Goal: Information Seeking & Learning: Learn about a topic

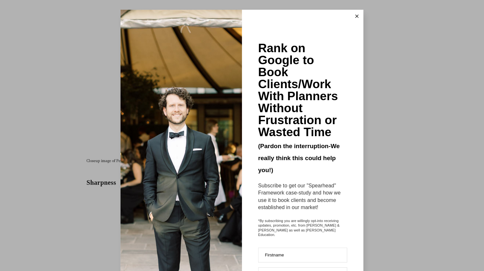
scroll to position [2608, 0]
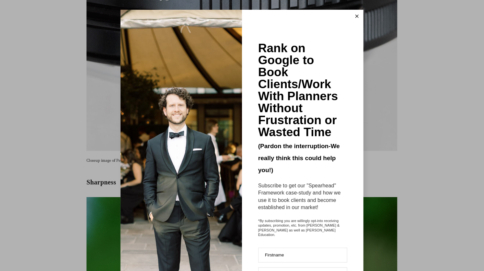
click at [356, 17] on icon at bounding box center [357, 16] width 3 height 3
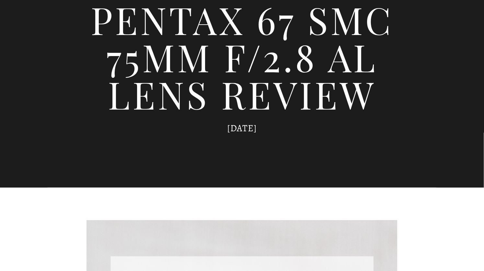
scroll to position [0, 0]
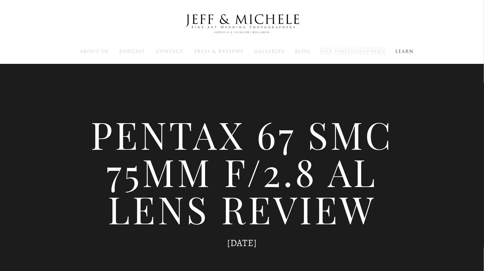
click at [349, 51] on span "For Photographers" at bounding box center [353, 51] width 64 height 6
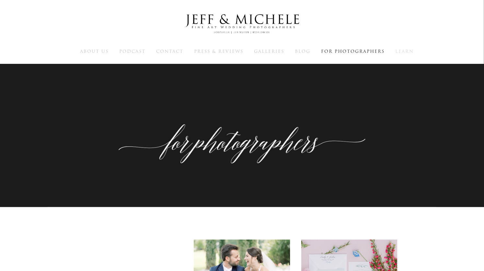
click at [401, 53] on span "Learn" at bounding box center [405, 51] width 18 height 6
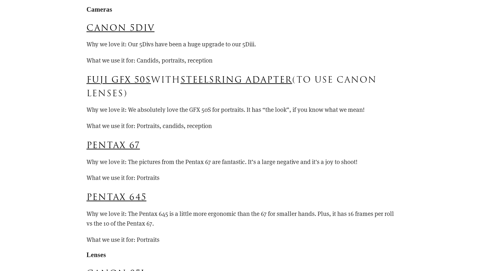
scroll to position [4825, 0]
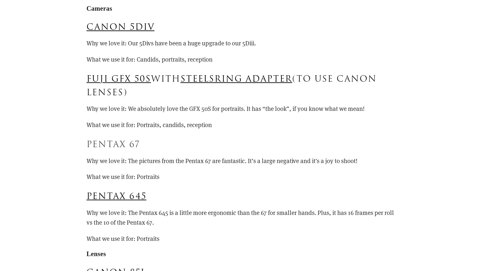
click at [113, 140] on link "Pentax 67" at bounding box center [113, 144] width 53 height 12
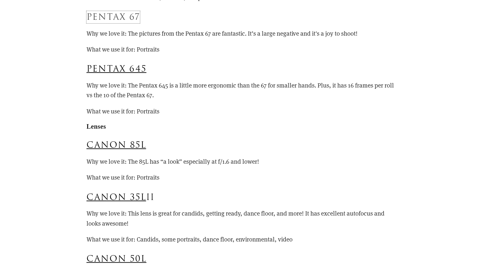
scroll to position [4950, 0]
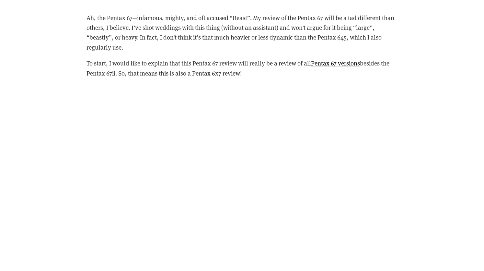
scroll to position [802, 0]
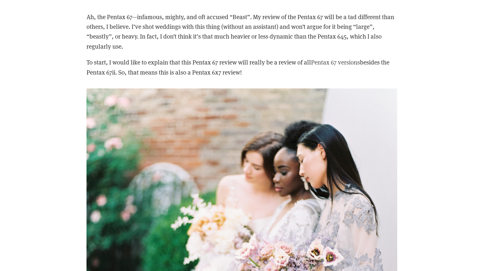
click at [351, 63] on link "Pentax 67 versions" at bounding box center [335, 62] width 49 height 8
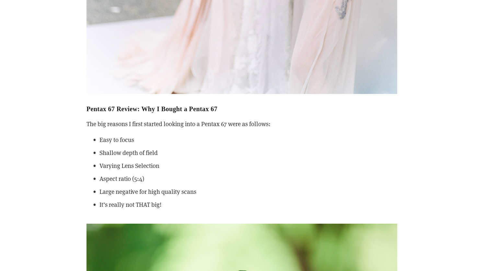
scroll to position [1184, 0]
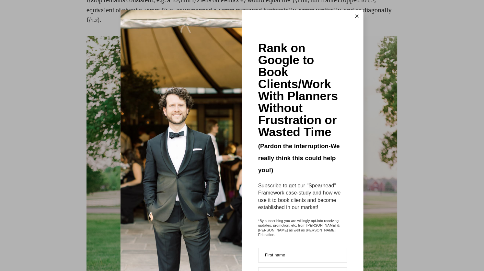
scroll to position [3156, 0]
click at [354, 16] on button at bounding box center [357, 16] width 13 height 13
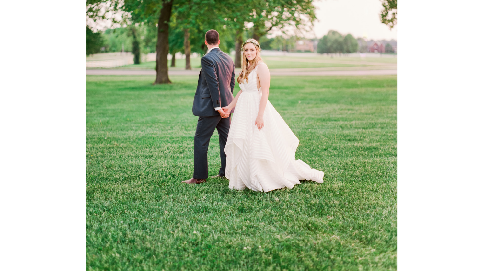
scroll to position [0, 0]
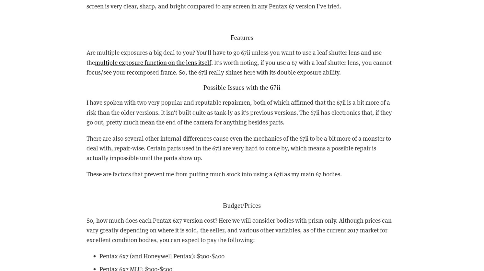
scroll to position [2059, 0]
